Goal: Find contact information: Find phone

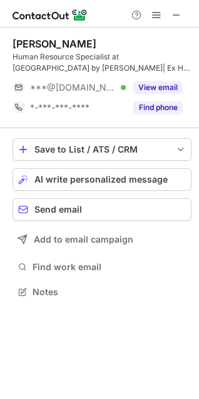
scroll to position [283, 199]
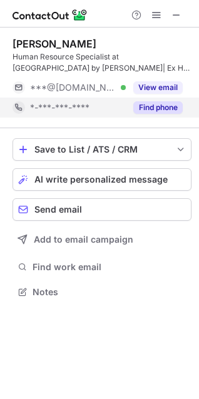
click at [157, 111] on button "Find phone" at bounding box center [157, 107] width 49 height 13
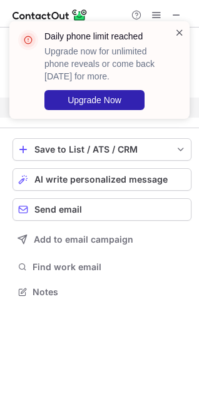
click at [176, 29] on span at bounding box center [180, 32] width 10 height 13
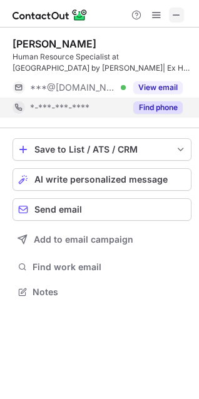
click at [173, 16] on span at bounding box center [176, 15] width 10 height 10
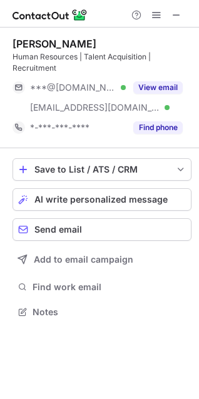
scroll to position [303, 199]
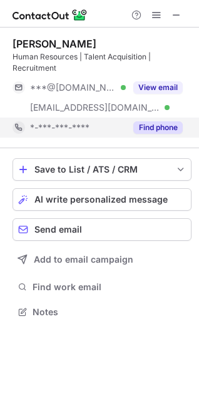
click at [162, 135] on div "Find phone" at bounding box center [154, 128] width 57 height 20
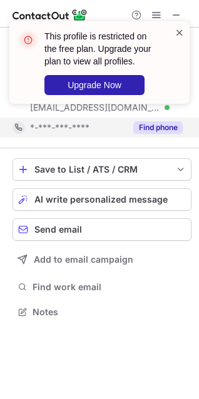
click at [178, 31] on span at bounding box center [180, 32] width 10 height 13
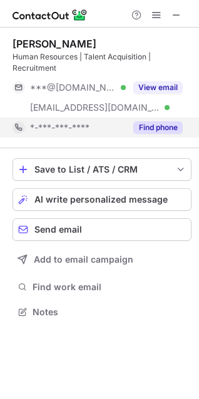
click at [171, 13] on button at bounding box center [176, 15] width 15 height 15
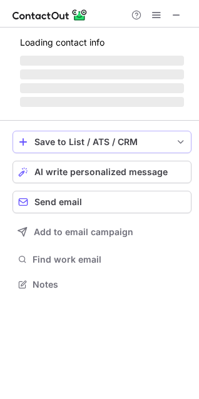
scroll to position [303, 199]
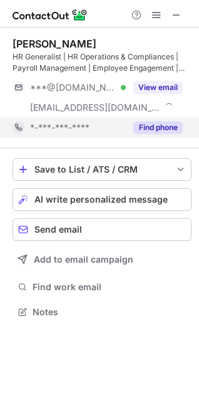
click at [150, 123] on button "Find phone" at bounding box center [157, 127] width 49 height 13
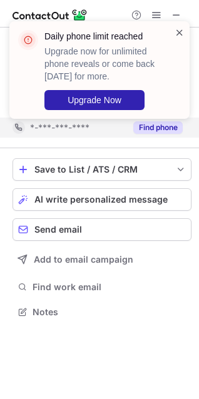
click at [177, 33] on span at bounding box center [180, 32] width 10 height 13
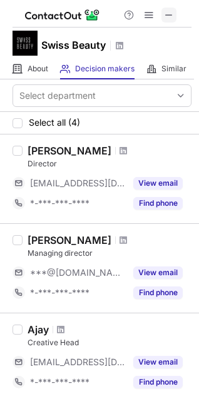
click at [166, 19] on span at bounding box center [169, 15] width 10 height 10
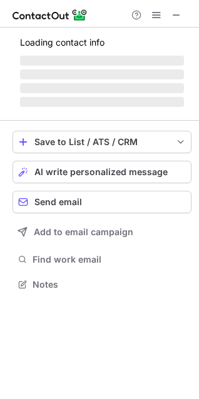
scroll to position [283, 199]
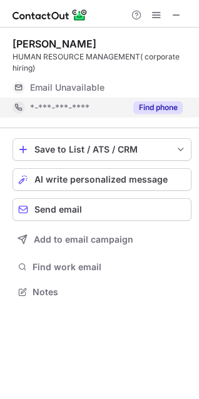
click at [155, 107] on button "Find phone" at bounding box center [157, 107] width 49 height 13
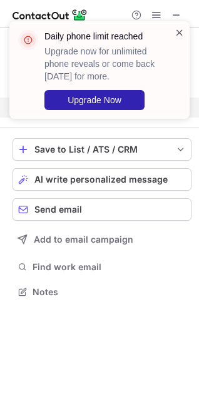
click at [180, 32] on span at bounding box center [180, 32] width 10 height 13
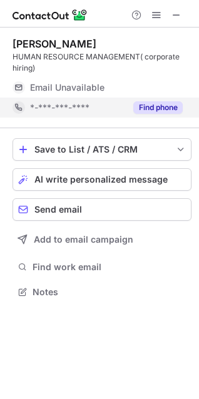
click at [173, 12] on div "Daily phone limit reached Upgrade now for unlimited phone reveals or come back …" at bounding box center [99, 21] width 200 height 25
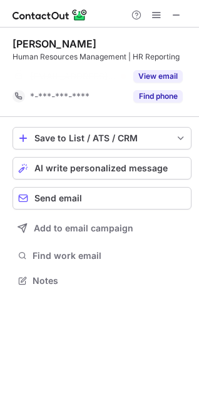
scroll to position [252, 199]
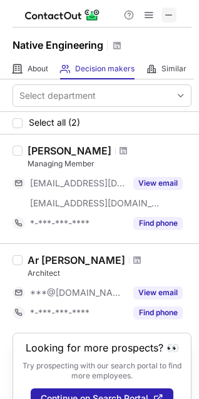
click at [172, 16] on span at bounding box center [169, 15] width 10 height 10
